Goal: Task Accomplishment & Management: Complete application form

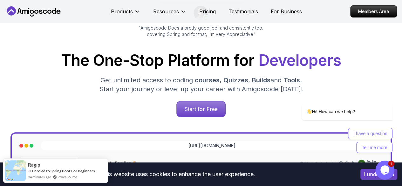
scroll to position [72, 0]
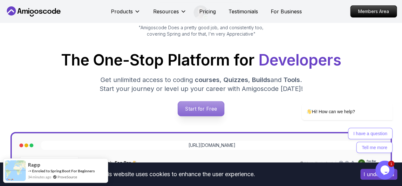
click at [211, 106] on p "Start for Free" at bounding box center [201, 108] width 46 height 15
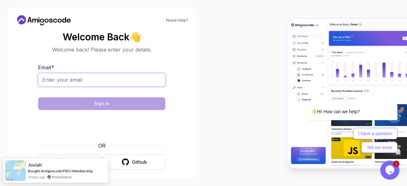
click at [111, 80] on input "Email *" at bounding box center [101, 79] width 127 height 13
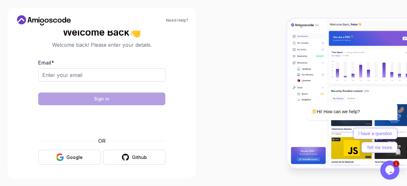
click at [284, 44] on body "Need Help? Welcome Back 👋 Welcome back! Please enter your details. Email * Sign…" at bounding box center [203, 93] width 407 height 186
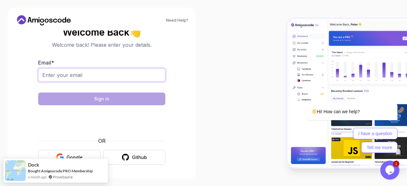
click at [92, 74] on input "Email *" at bounding box center [101, 74] width 127 height 13
type input "[EMAIL_ADDRESS][DOMAIN_NAME]"
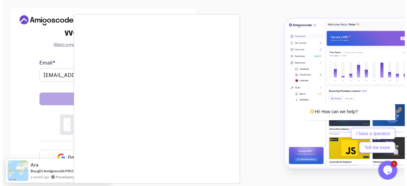
scroll to position [0, 0]
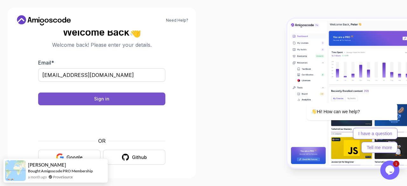
click at [121, 104] on button "Sign in" at bounding box center [101, 98] width 127 height 13
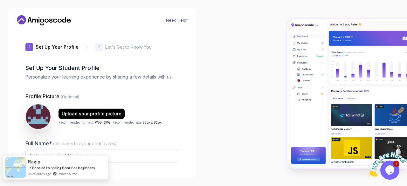
type input "boldotter1655b"
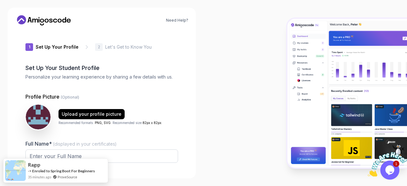
click at [189, 104] on div "Need Help? 1 Set Up Your Profile 1 Set Up Your Profile 2 Let's Get to Know You …" at bounding box center [102, 93] width 188 height 171
click at [159, 155] on input "Full Name* (displayed in your certificates)" at bounding box center [101, 155] width 153 height 13
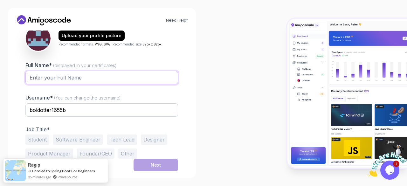
type input "Art And Craft"
click at [85, 136] on button "Software Engineer" at bounding box center [78, 139] width 50 height 10
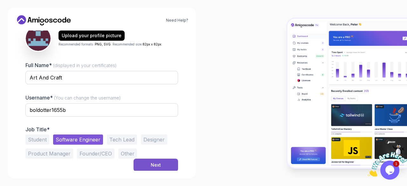
click at [154, 164] on div "Next" at bounding box center [156, 165] width 10 height 6
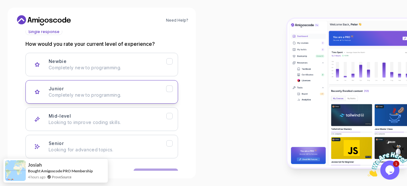
click at [116, 90] on div "Junior Completely new to programming." at bounding box center [108, 91] width 118 height 13
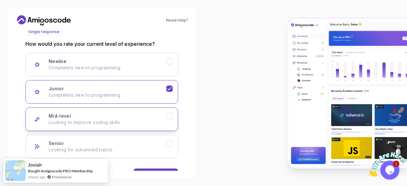
click at [156, 119] on p "Looking to improve coding skills." at bounding box center [108, 122] width 118 height 6
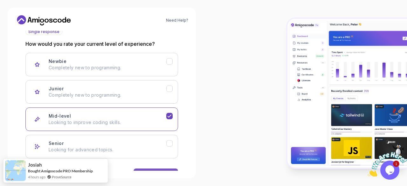
click at [158, 168] on button "Next" at bounding box center [155, 174] width 44 height 13
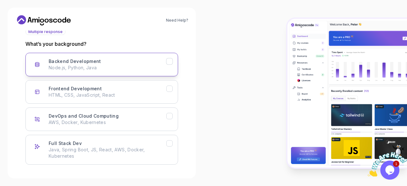
click at [145, 67] on p "Node.js, Python, Java" at bounding box center [108, 68] width 118 height 6
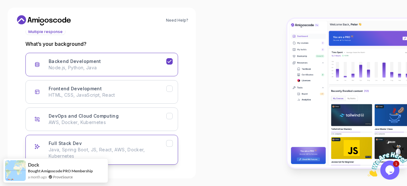
click at [138, 145] on div "Full Stack Dev Java, Spring Boot, JS, React, AWS, Docker, Kubernetes" at bounding box center [108, 149] width 118 height 19
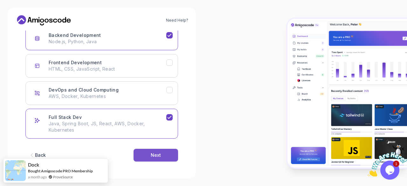
click at [155, 157] on div "Next" at bounding box center [156, 155] width 10 height 6
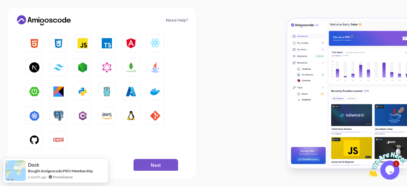
click at [156, 166] on div "Next" at bounding box center [156, 165] width 10 height 6
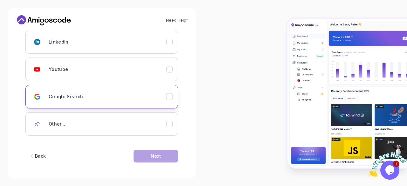
scroll to position [101, 0]
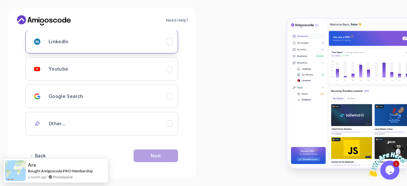
click at [169, 47] on button "LinkedIn" at bounding box center [101, 42] width 153 height 24
click at [151, 156] on div "Next" at bounding box center [156, 156] width 10 height 6
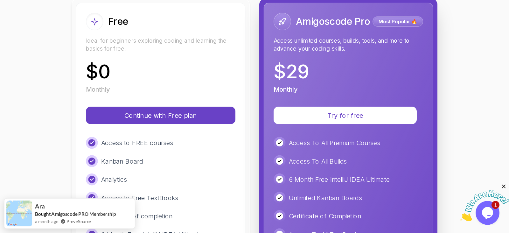
scroll to position [82, 0]
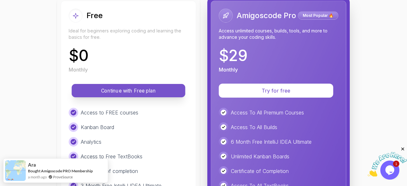
click at [145, 91] on p "Continue with Free plan" at bounding box center [128, 90] width 99 height 7
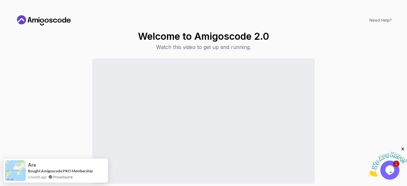
click at [321, 73] on div "Continue to Dashboard" at bounding box center [203, 133] width 376 height 151
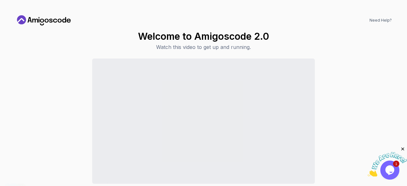
click at [329, 137] on div "Continue to Dashboard" at bounding box center [203, 133] width 376 height 151
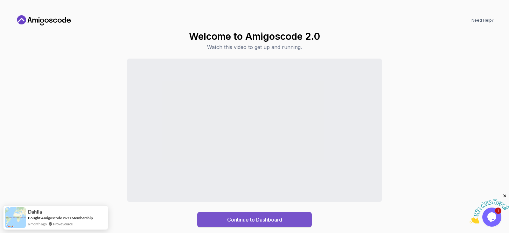
click at [272, 186] on div "Continue to Dashboard" at bounding box center [254, 219] width 55 height 8
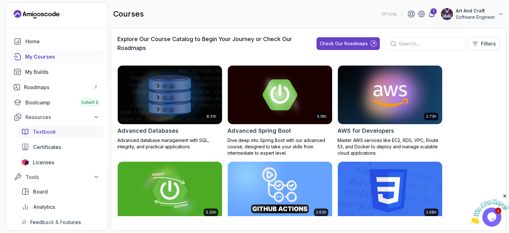
click at [63, 126] on link "Textbook" at bounding box center [60, 131] width 86 height 13
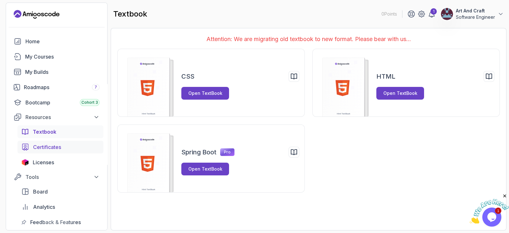
click at [56, 142] on link "Certificates" at bounding box center [60, 146] width 86 height 13
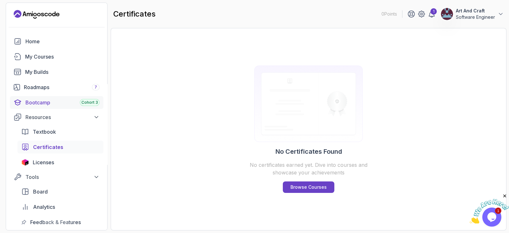
click at [40, 102] on div "Bootcamp Cohort 3" at bounding box center [62, 103] width 74 height 8
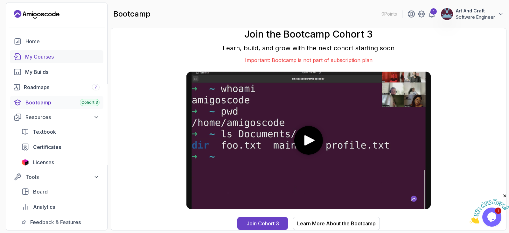
click at [35, 60] on div "My Courses" at bounding box center [62, 57] width 74 height 8
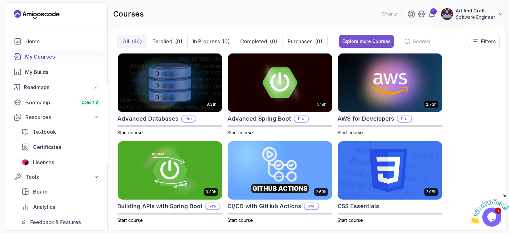
click at [353, 41] on div "Explore more Courses" at bounding box center [366, 41] width 48 height 6
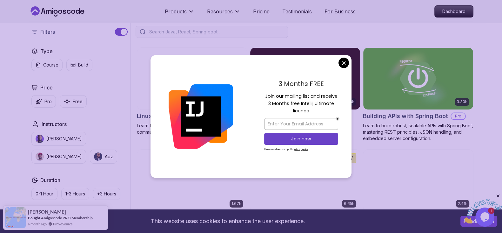
scroll to position [152, 0]
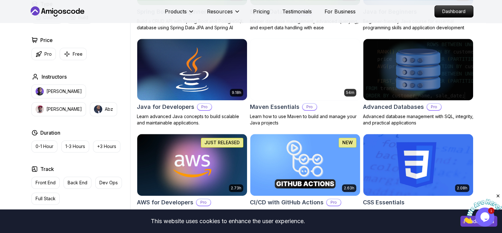
scroll to position [339, 0]
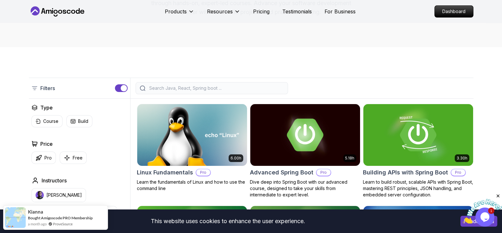
scroll to position [0, 0]
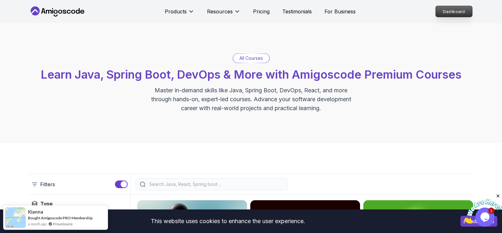
click at [407, 15] on p "Dashboard" at bounding box center [454, 11] width 37 height 11
click at [236, 96] on p "Master in-demand skills like Java, Spring Boot, DevOps, React, and more through…" at bounding box center [252, 99] width 214 height 27
click at [247, 57] on p "All Courses" at bounding box center [252, 58] width 24 height 6
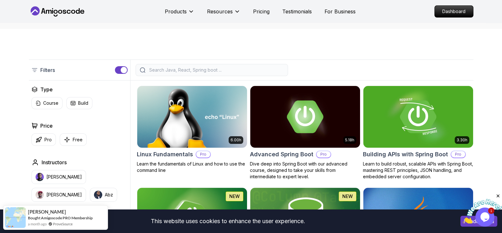
scroll to position [114, 0]
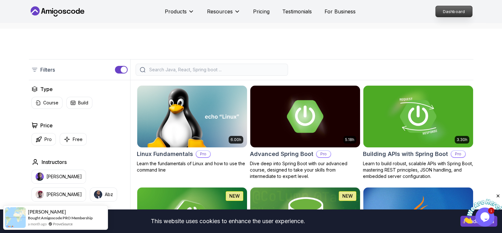
click at [407, 12] on p "Dashboard" at bounding box center [454, 11] width 37 height 11
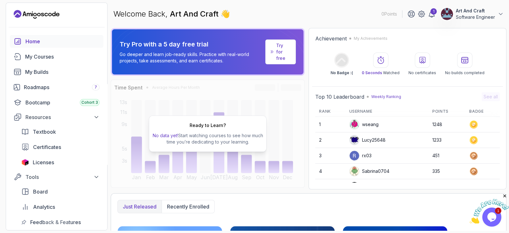
click at [407, 13] on p "Art And Craft" at bounding box center [474, 11] width 39 height 6
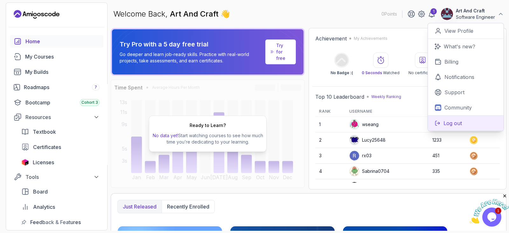
click at [407, 126] on p "Log out" at bounding box center [452, 123] width 18 height 8
